Goal: Task Accomplishment & Management: Use online tool/utility

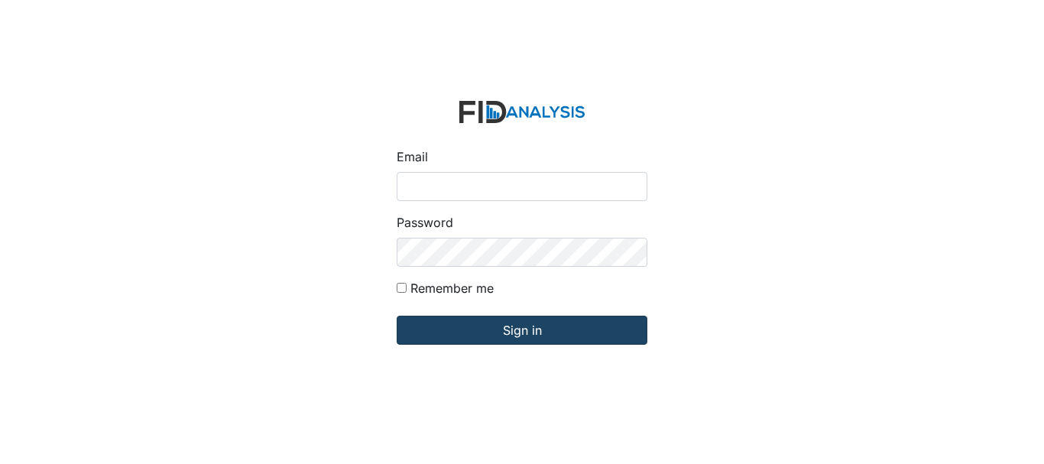
type input "[EMAIL_ADDRESS][DOMAIN_NAME]"
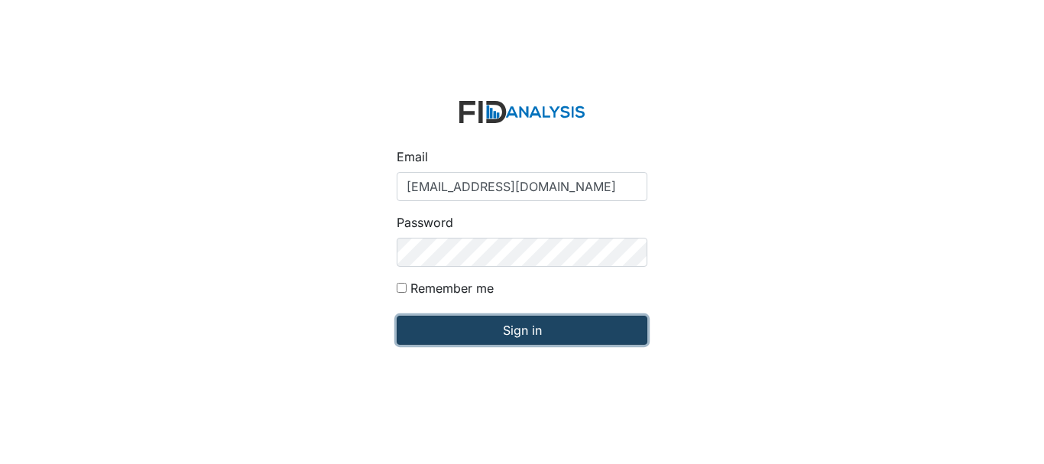
click at [506, 325] on input "Sign in" at bounding box center [521, 330] width 251 height 29
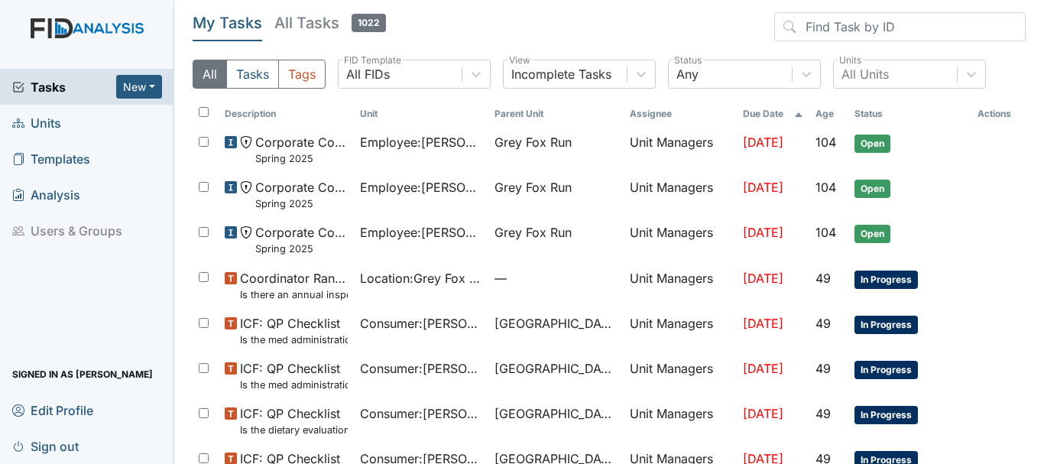
click at [72, 121] on link "Units" at bounding box center [87, 123] width 174 height 36
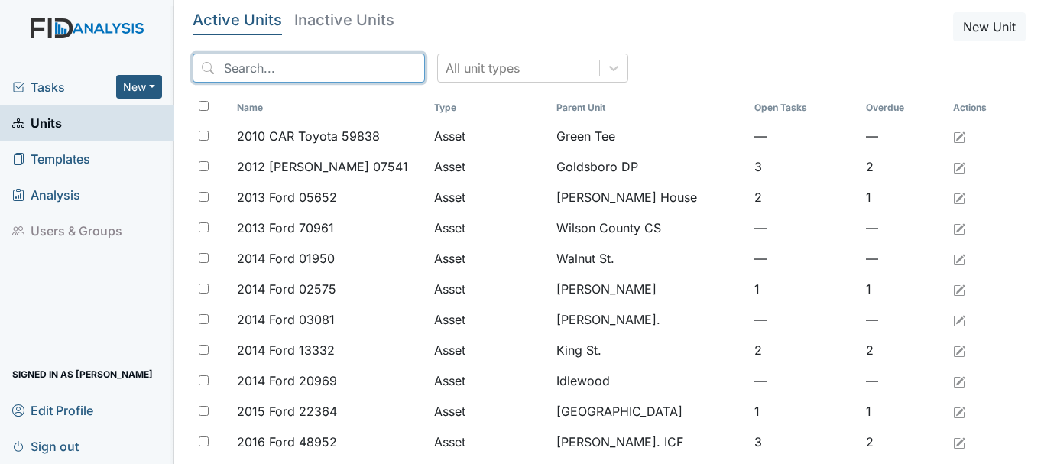
click at [244, 73] on input "search" at bounding box center [309, 67] width 232 height 29
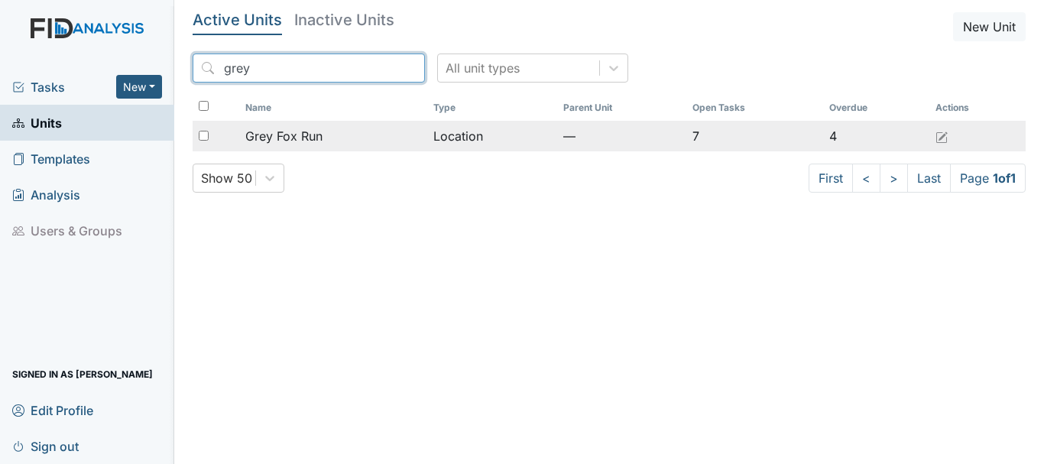
type input "grey"
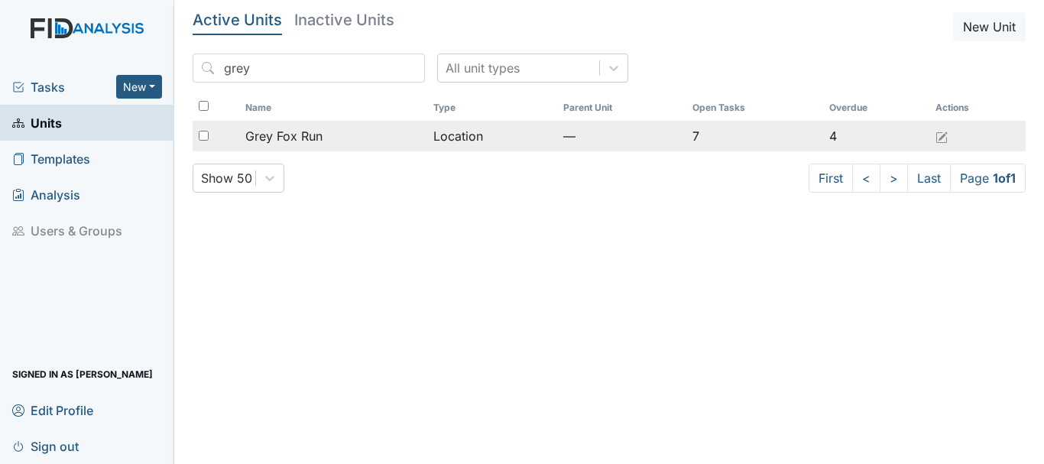
click at [276, 130] on span "Grey Fox Run" at bounding box center [283, 136] width 77 height 18
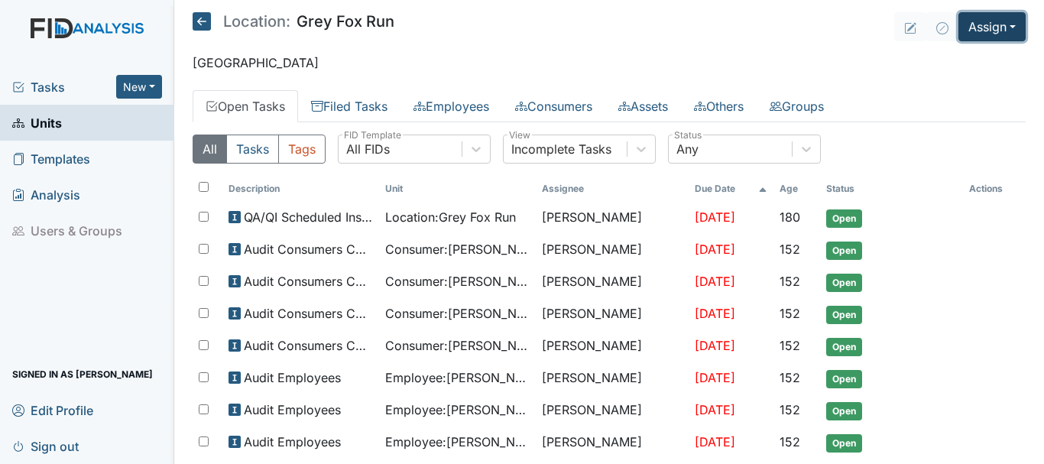
click at [974, 26] on button "Assign" at bounding box center [991, 26] width 67 height 29
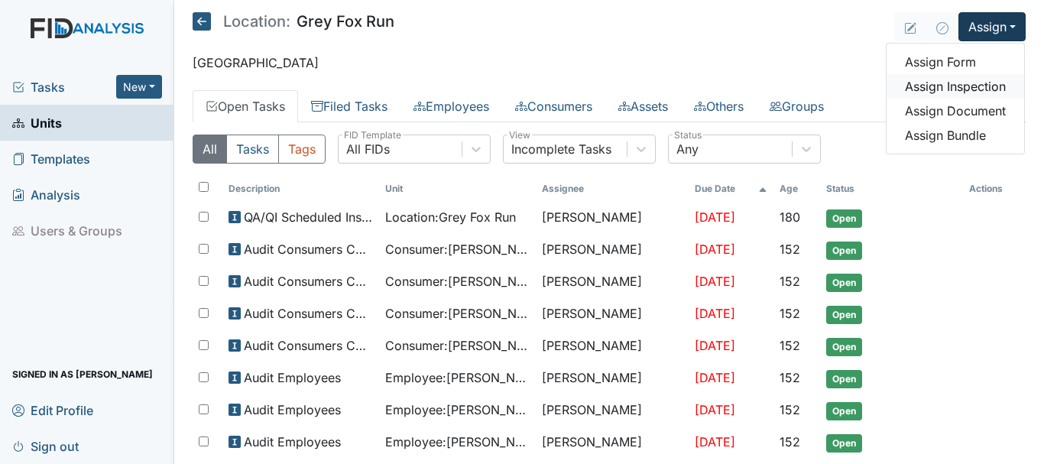
click at [958, 85] on link "Assign Inspection" at bounding box center [955, 86] width 138 height 24
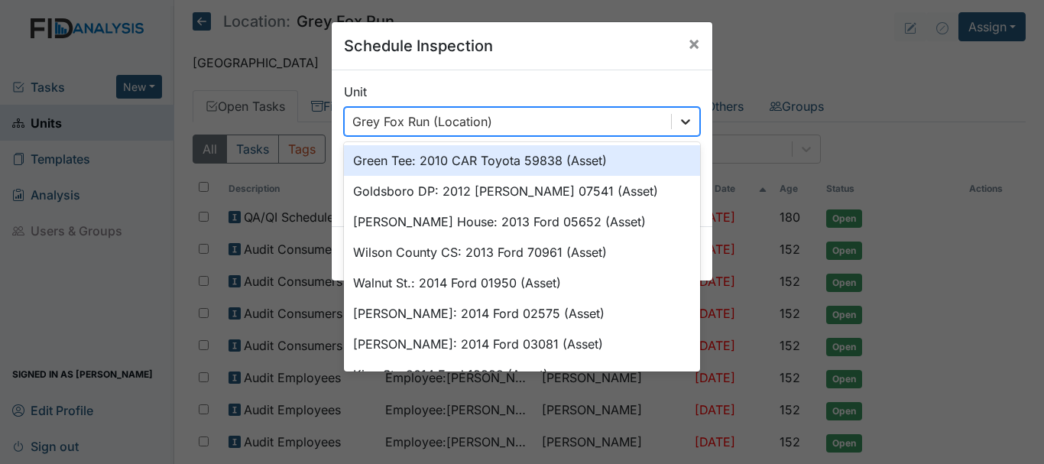
click at [683, 121] on icon at bounding box center [685, 121] width 9 height 5
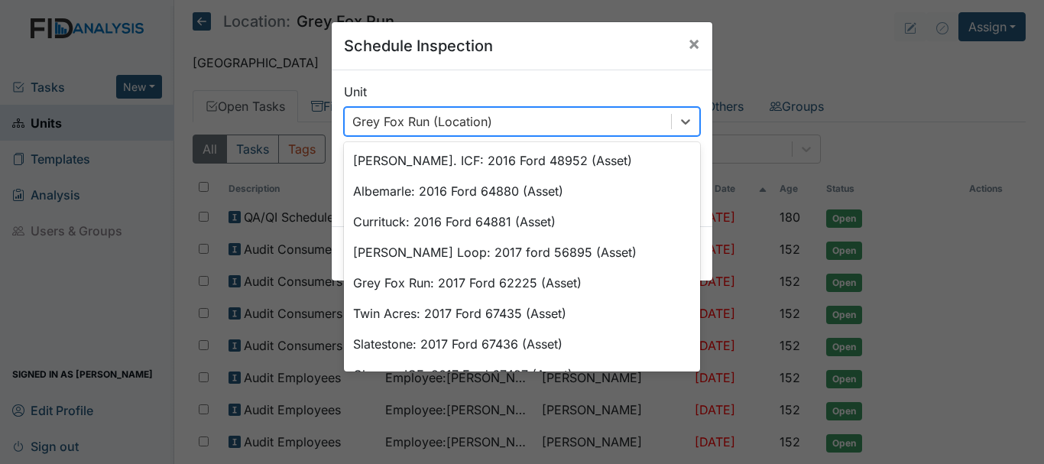
scroll to position [336, 0]
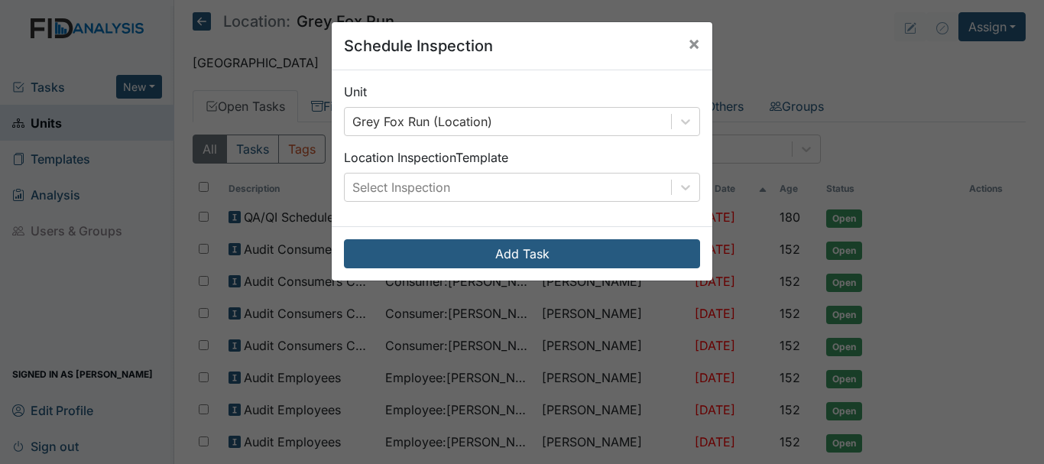
click at [767, 73] on div "Schedule Inspection × Unit Grey Fox Run (Location) Location Inspection Template…" at bounding box center [522, 232] width 1044 height 464
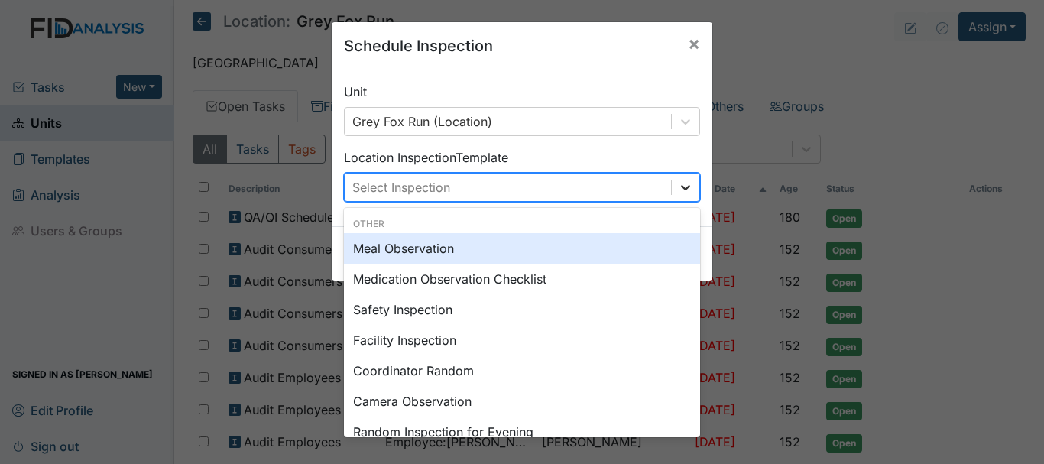
click at [684, 193] on icon at bounding box center [685, 187] width 15 height 15
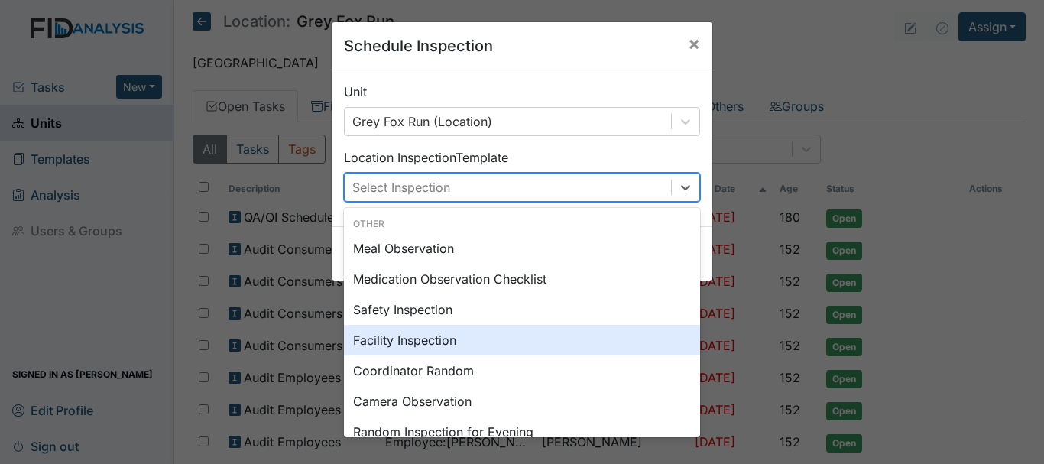
click at [445, 339] on div "Facility Inspection" at bounding box center [522, 340] width 356 height 31
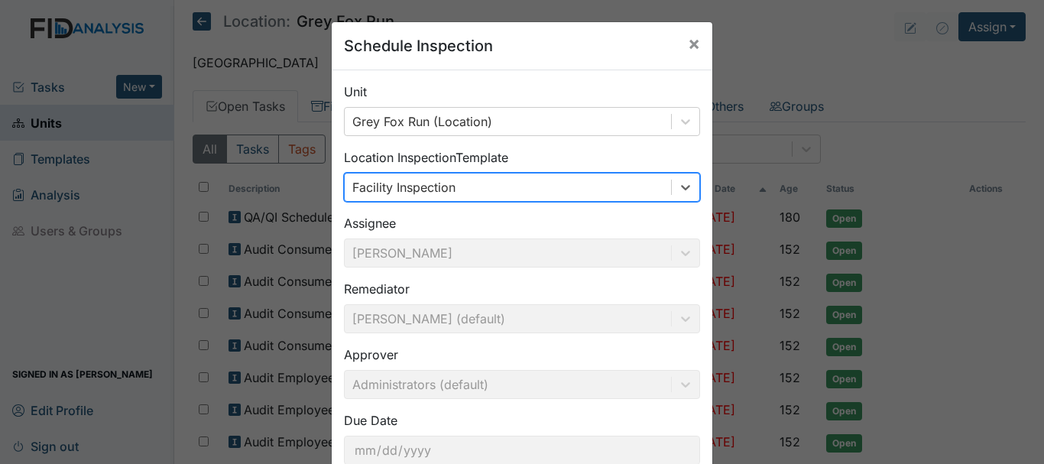
scroll to position [102, 0]
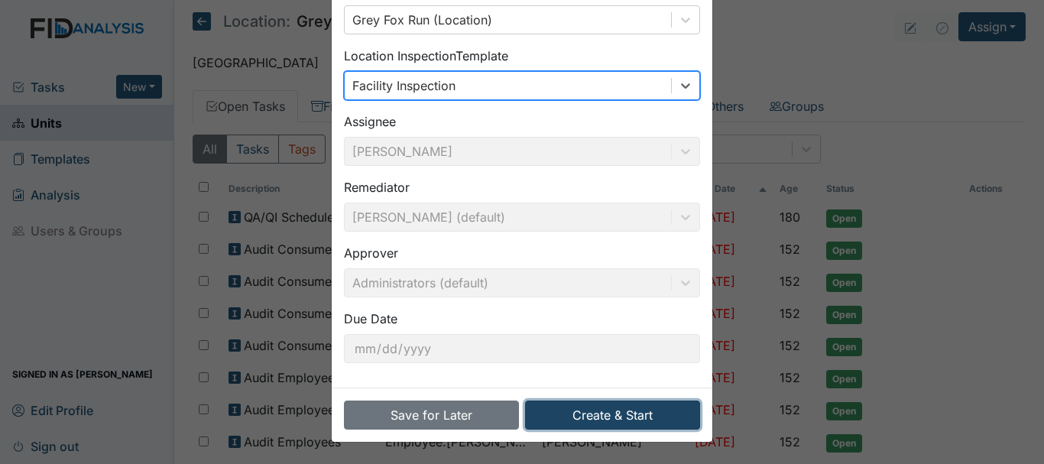
click at [609, 411] on button "Create & Start" at bounding box center [612, 414] width 175 height 29
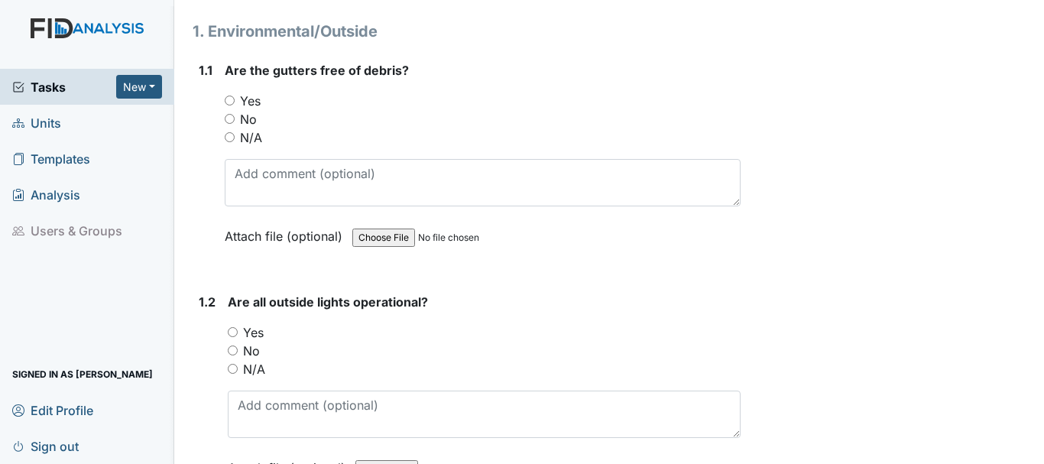
scroll to position [206, 0]
click at [232, 344] on input "No" at bounding box center [233, 349] width 10 height 10
radio input "true"
click at [231, 325] on input "Yes" at bounding box center [233, 330] width 10 height 10
radio input "true"
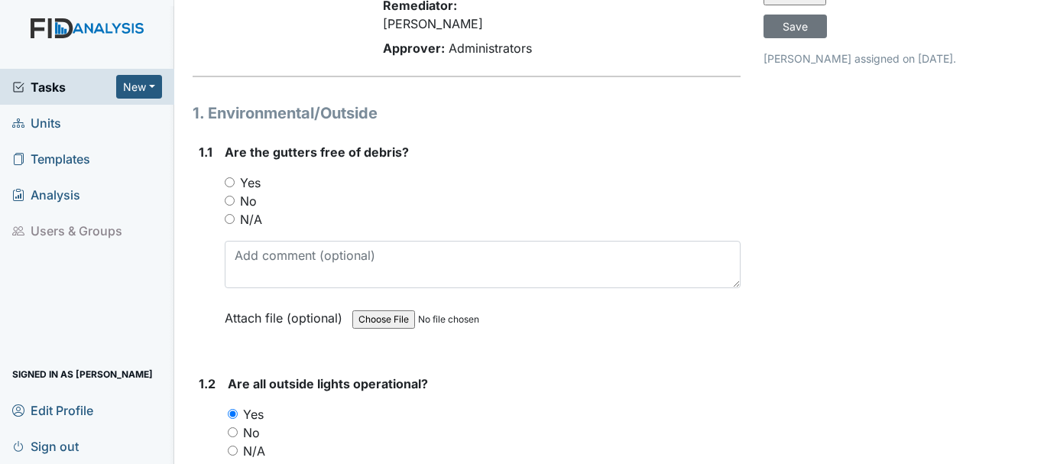
scroll to position [119, 0]
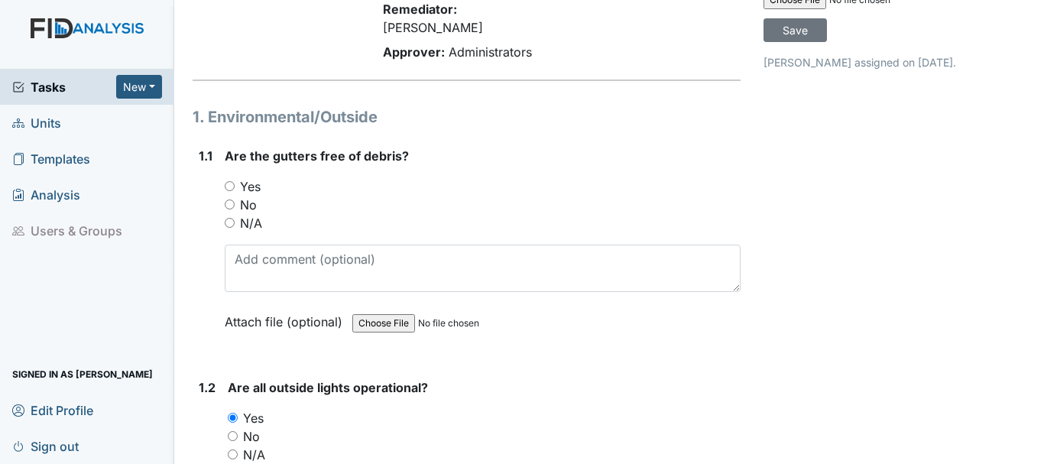
click at [42, 132] on span "Units" at bounding box center [36, 123] width 49 height 24
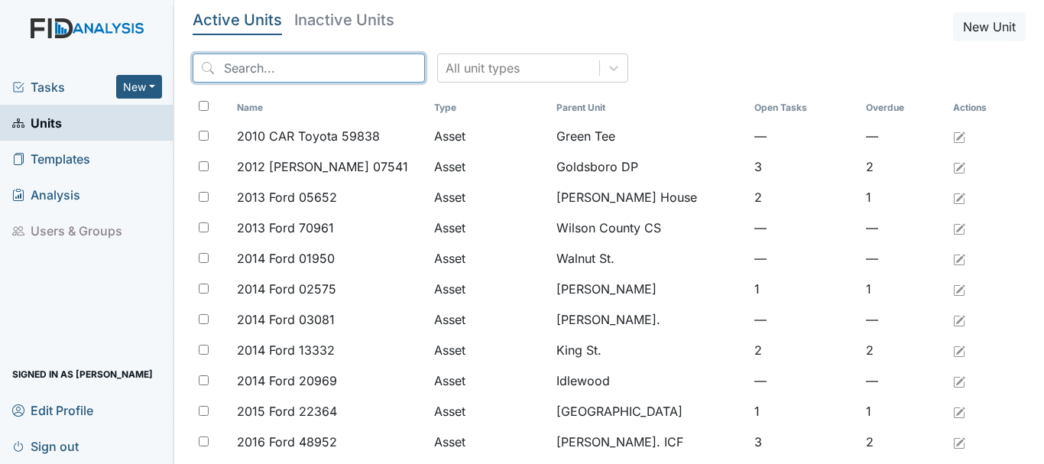
click at [302, 75] on input "search" at bounding box center [309, 67] width 232 height 29
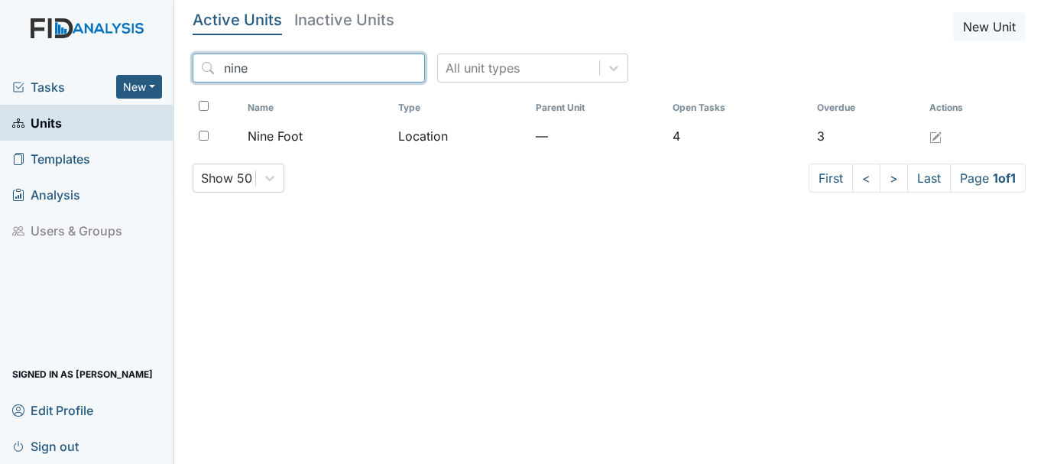
type input "nine"
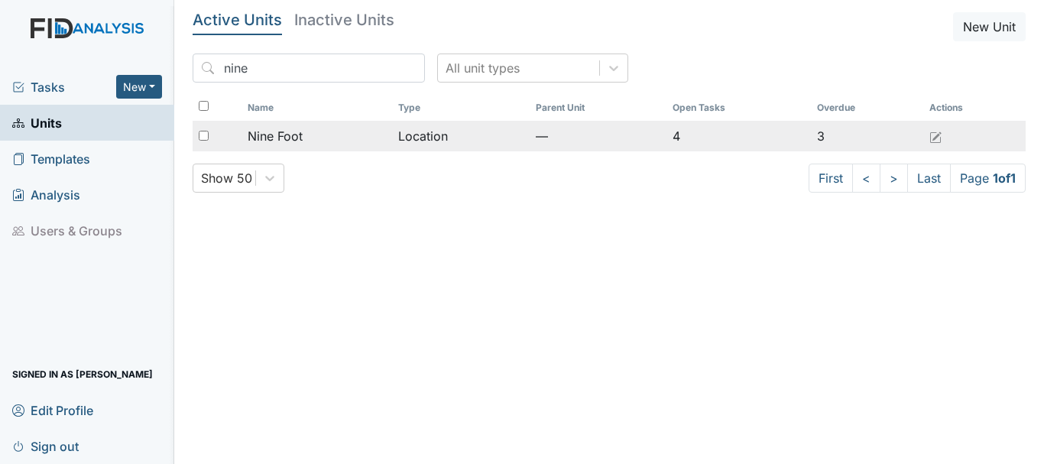
click at [302, 130] on span "Nine Foot" at bounding box center [275, 136] width 55 height 18
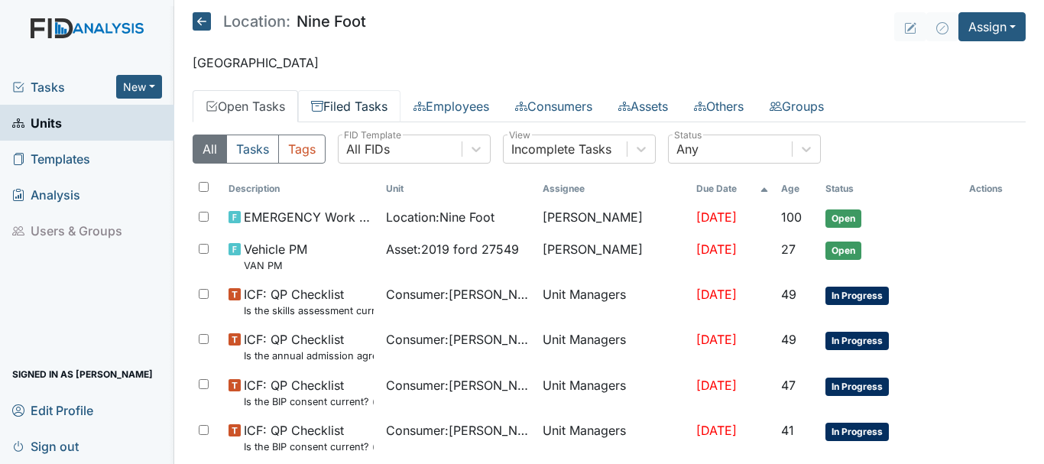
click at [356, 109] on link "Filed Tasks" at bounding box center [349, 106] width 102 height 32
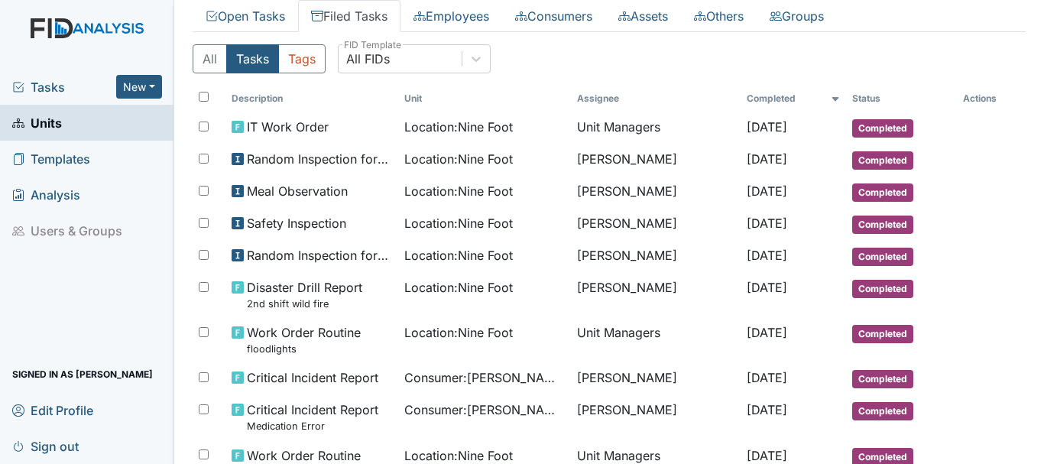
scroll to position [89, 0]
click at [51, 119] on span "Units" at bounding box center [37, 123] width 50 height 24
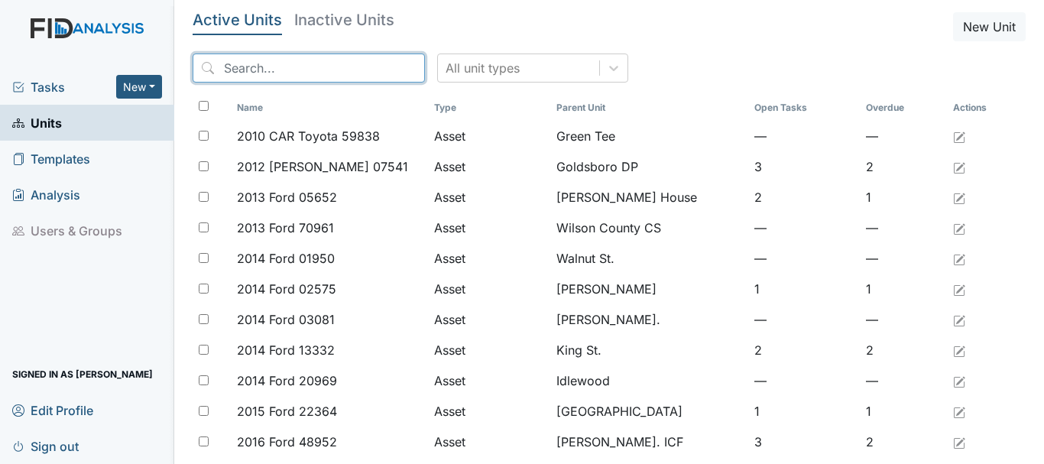
click at [277, 73] on input "search" at bounding box center [309, 67] width 232 height 29
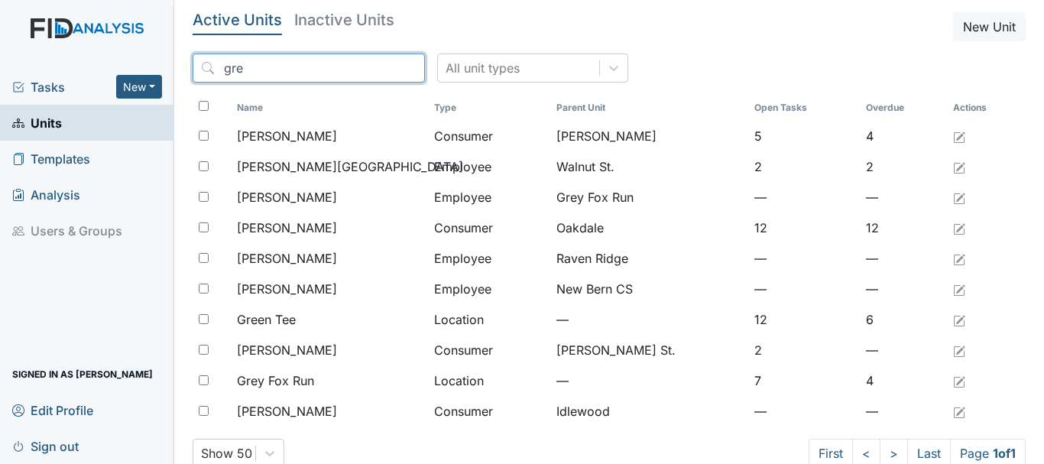
type input "gre"
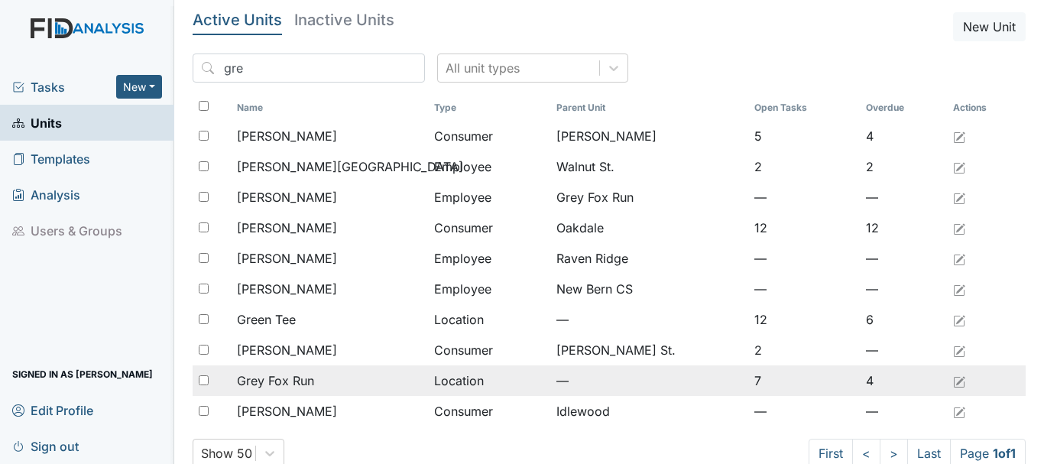
click at [303, 382] on span "Grey Fox Run" at bounding box center [275, 380] width 77 height 18
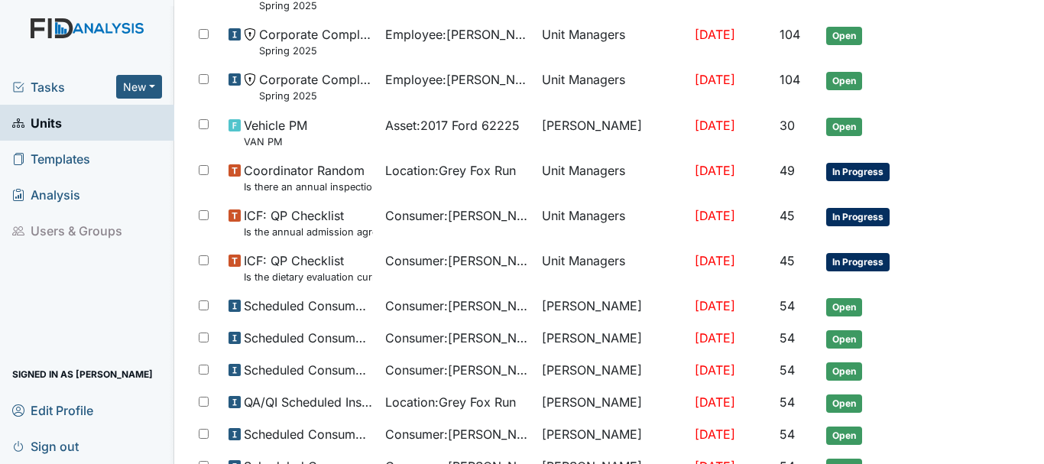
scroll to position [897, 0]
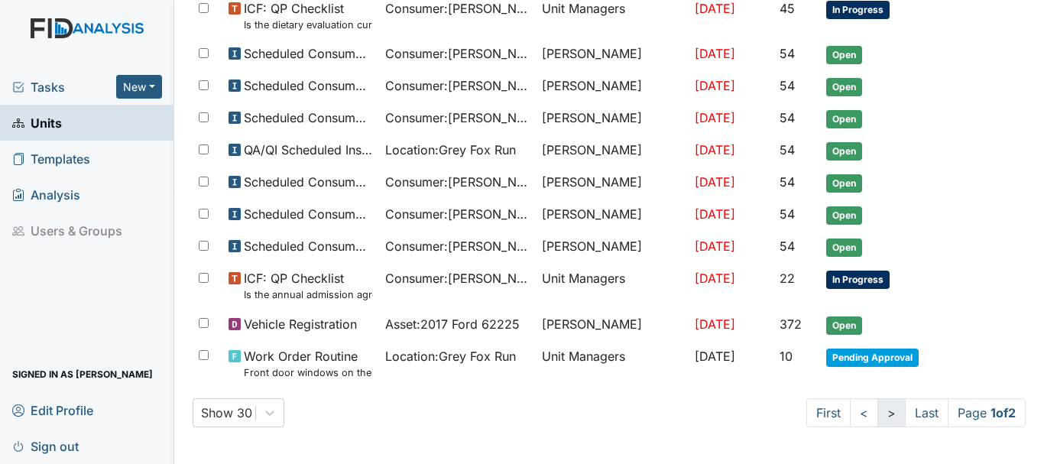
click at [877, 422] on link ">" at bounding box center [891, 412] width 28 height 29
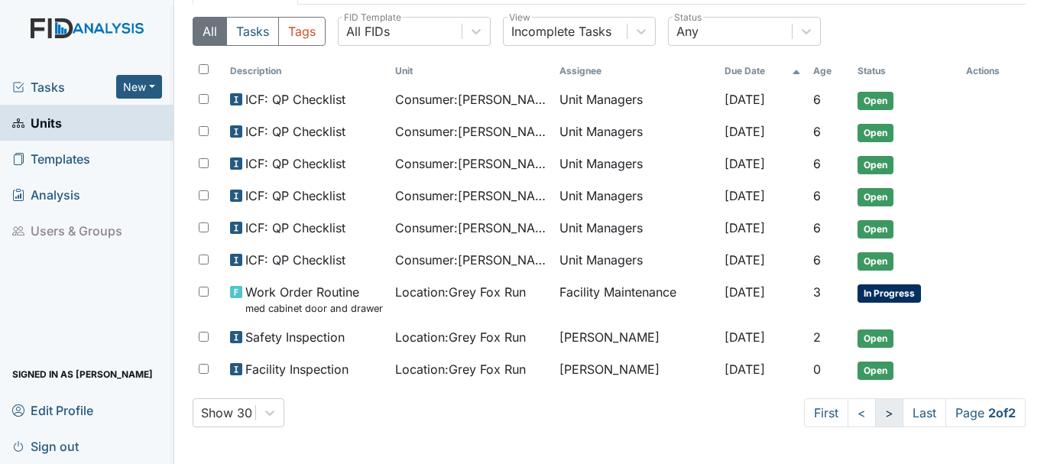
scroll to position [118, 0]
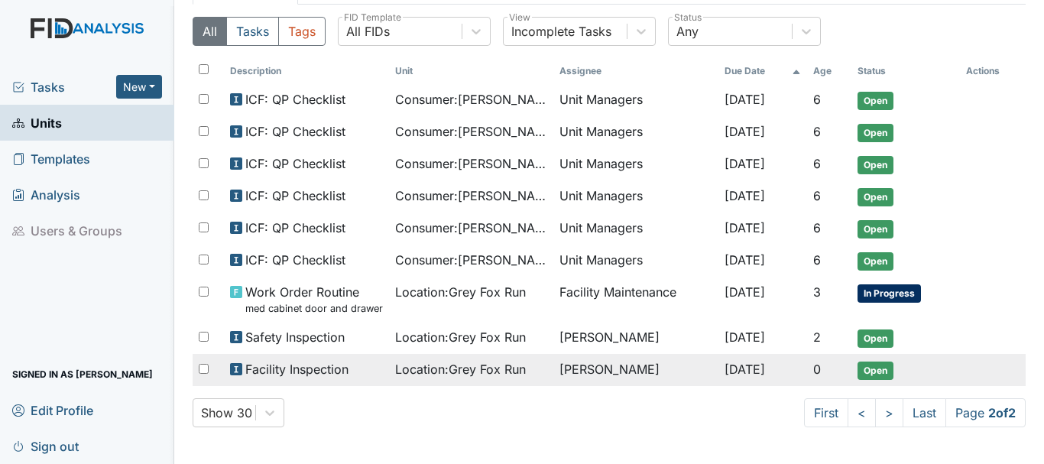
click at [877, 377] on span "Open" at bounding box center [875, 370] width 36 height 18
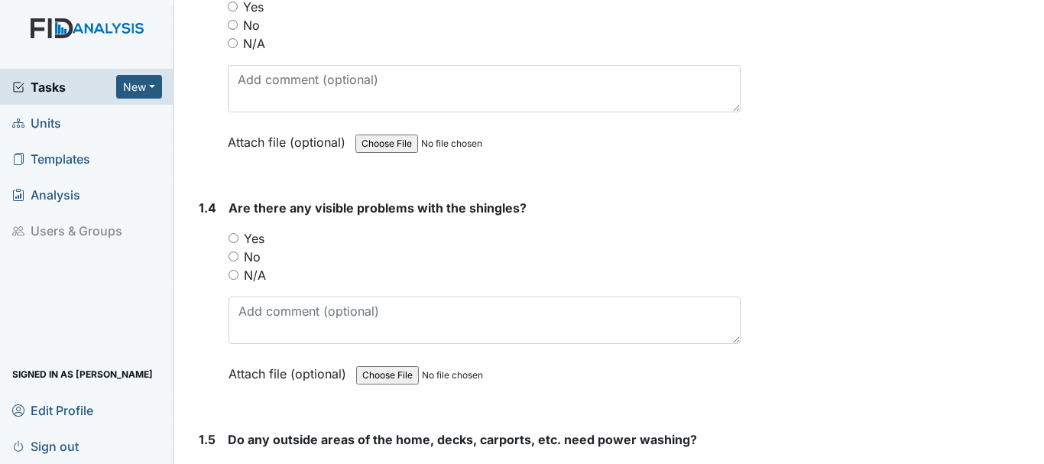
scroll to position [769, 0]
